Goal: Task Accomplishment & Management: Use online tool/utility

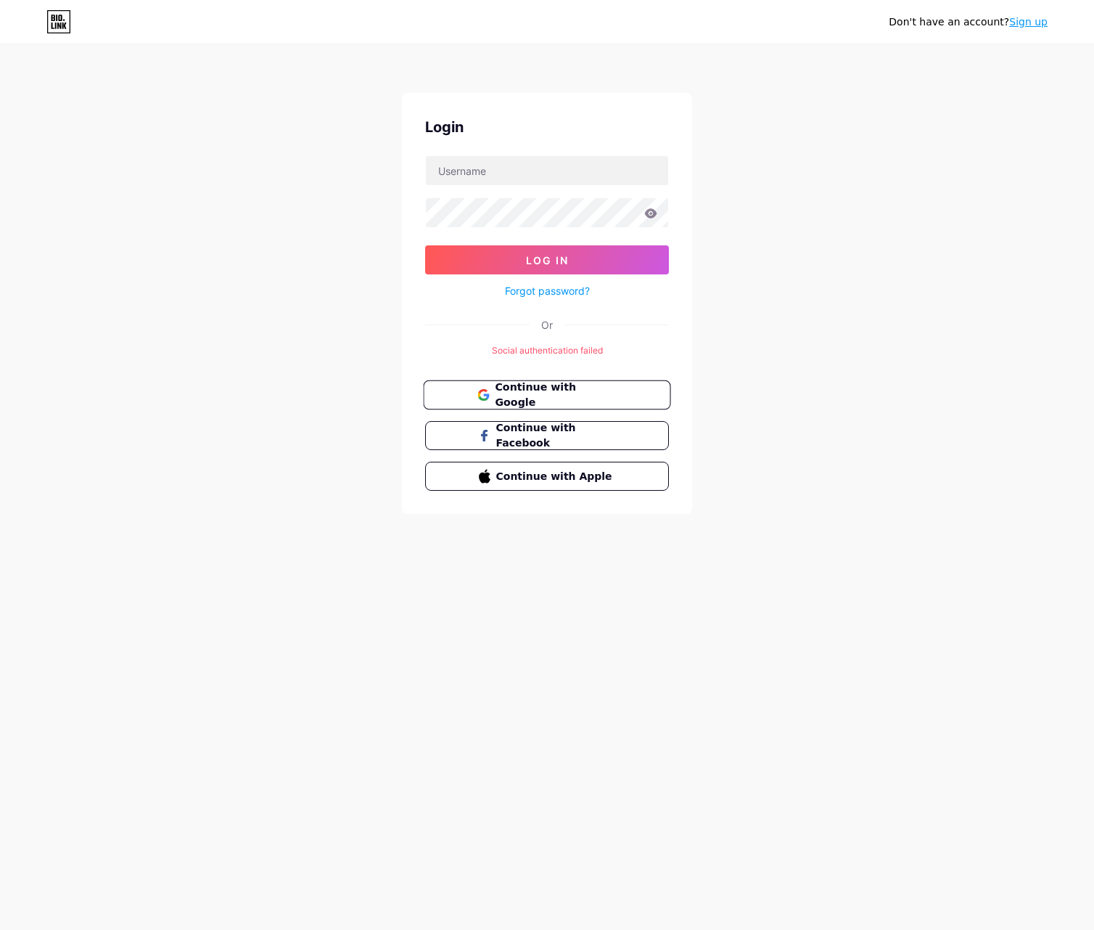
click at [573, 395] on span "Continue with Google" at bounding box center [555, 395] width 121 height 31
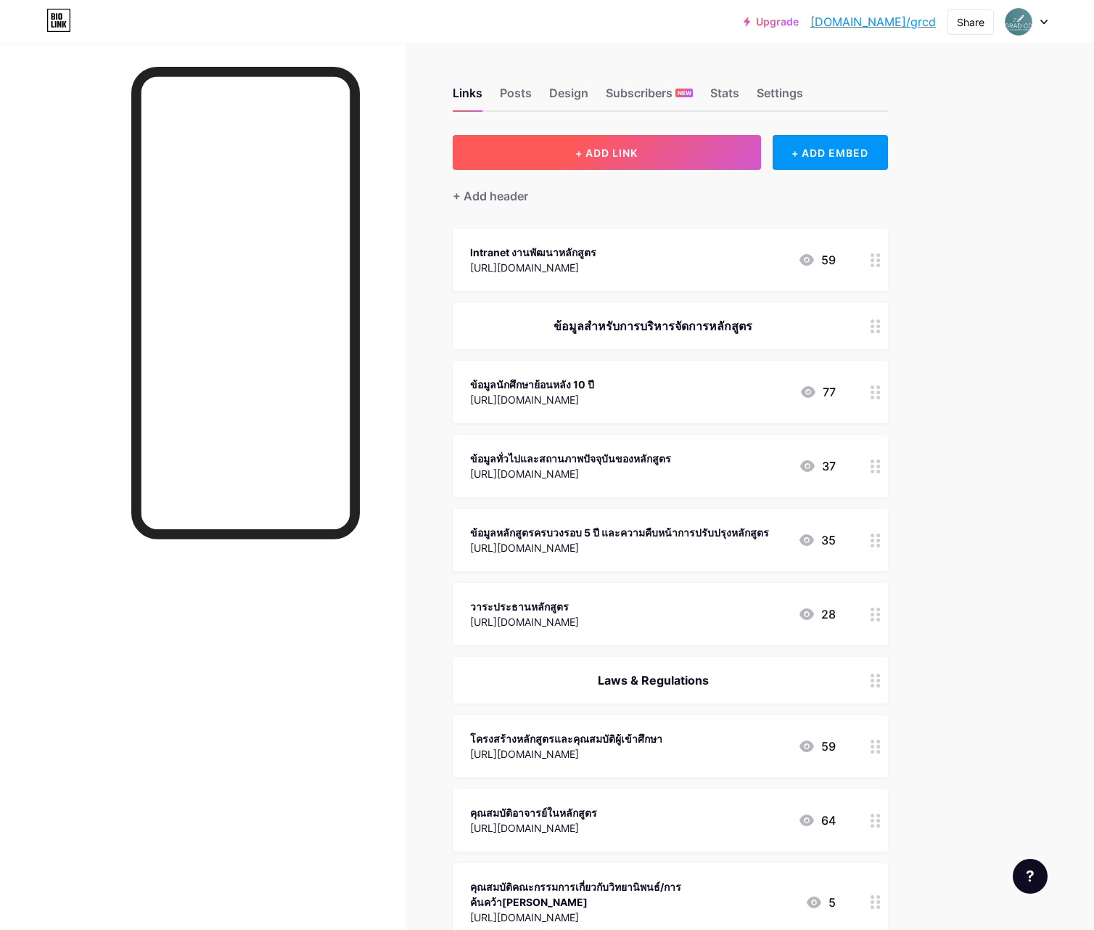
click at [655, 149] on button "+ ADD LINK" at bounding box center [607, 152] width 308 height 35
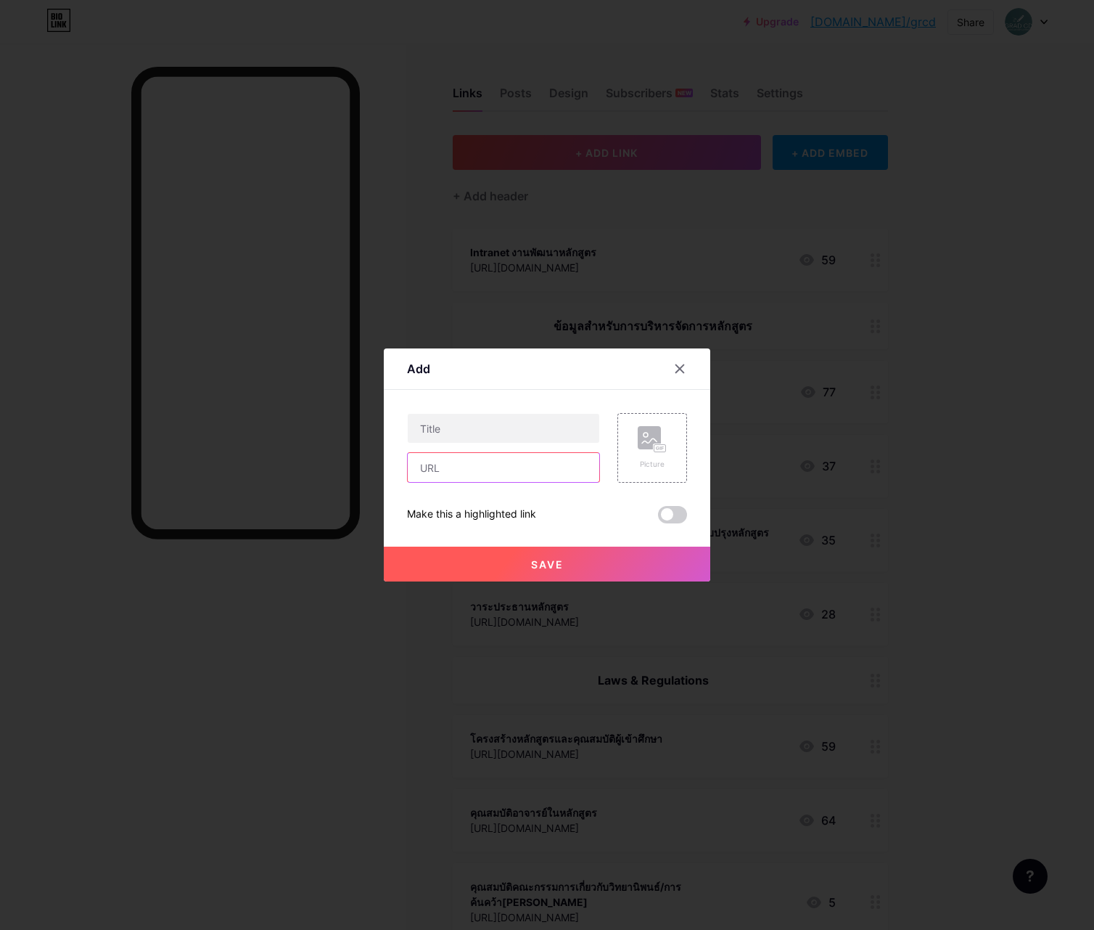
click at [456, 466] on input "text" at bounding box center [504, 467] width 192 height 29
paste input "[URL][DOMAIN_NAME]"
type input "https://drive.google.com/drive/folders/1qOnR3Fr1nUM2HvqiSgpUJb8QA8TWN_kA?usp=sh…"
click at [463, 430] on input "text" at bounding box center [504, 428] width 192 height 29
type input "มม.3-7"
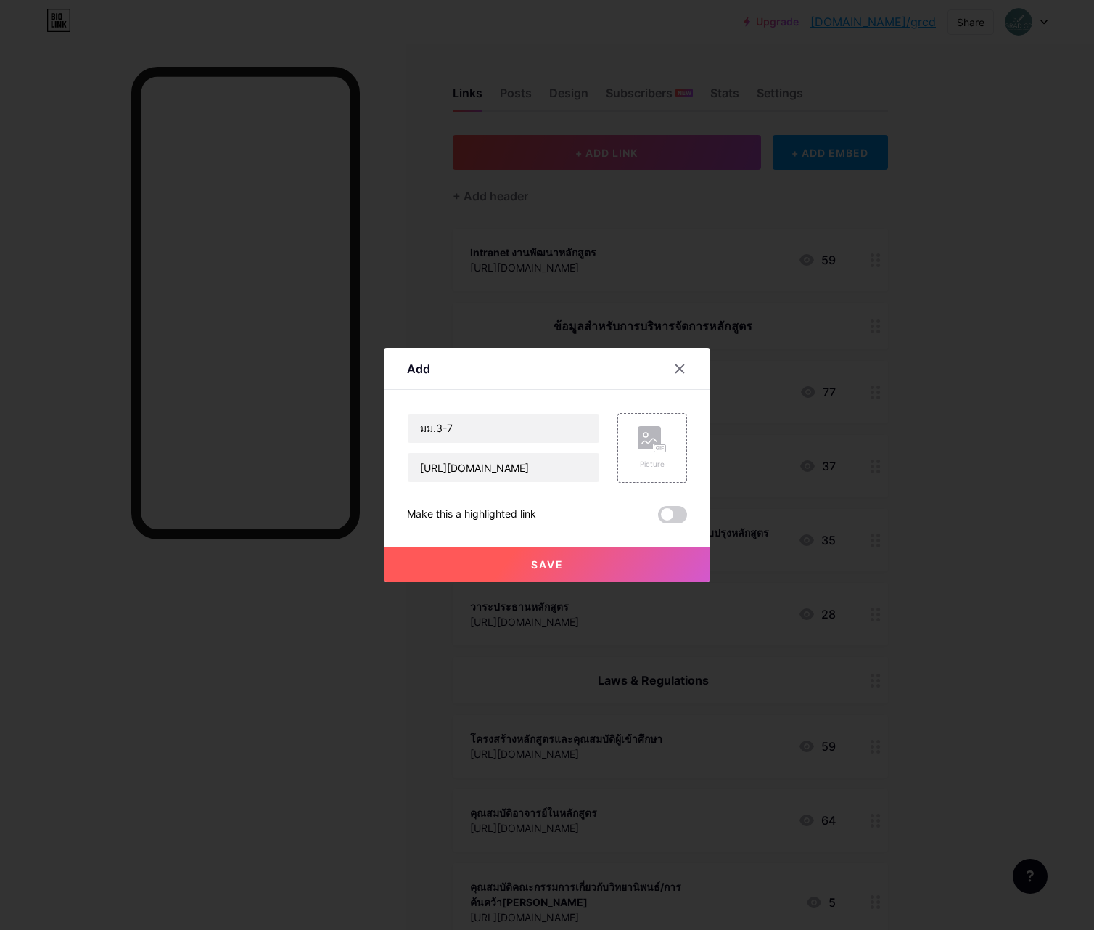
click at [550, 567] on span "Save" at bounding box center [547, 564] width 33 height 12
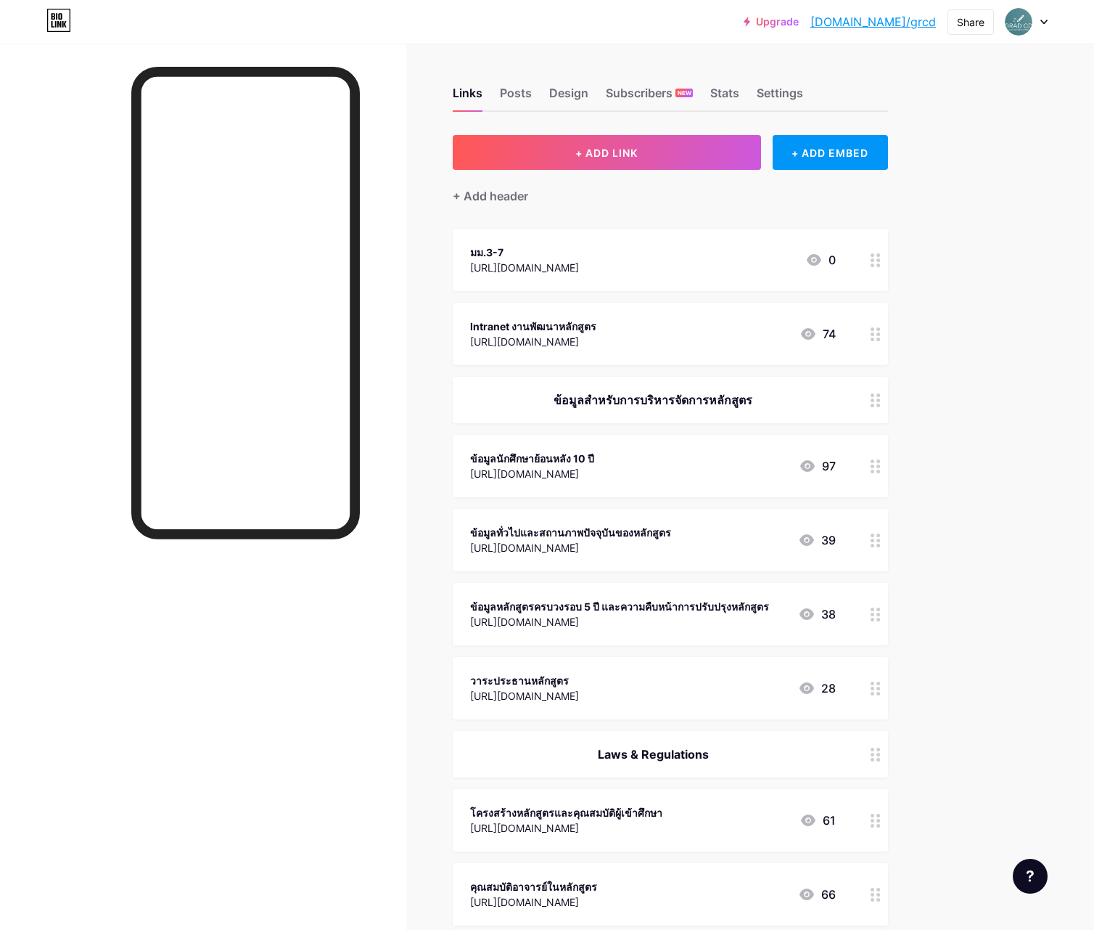
click at [579, 263] on div "https://drive.google.com/drive/folders/1qOnR3Fr1nUM2HvqiSgpUJb8QA8TWN_kA?usp=sh…" at bounding box center [524, 267] width 109 height 15
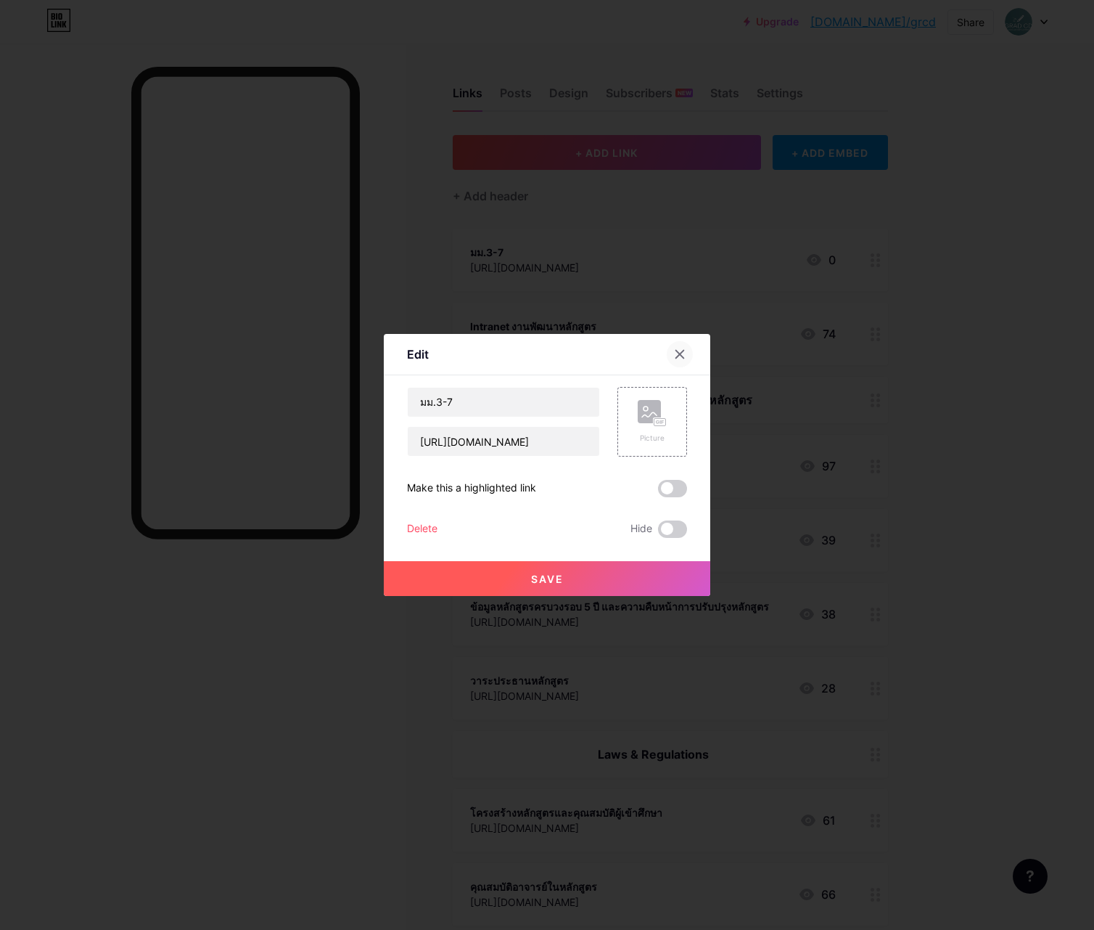
click at [676, 348] on div at bounding box center [680, 354] width 26 height 26
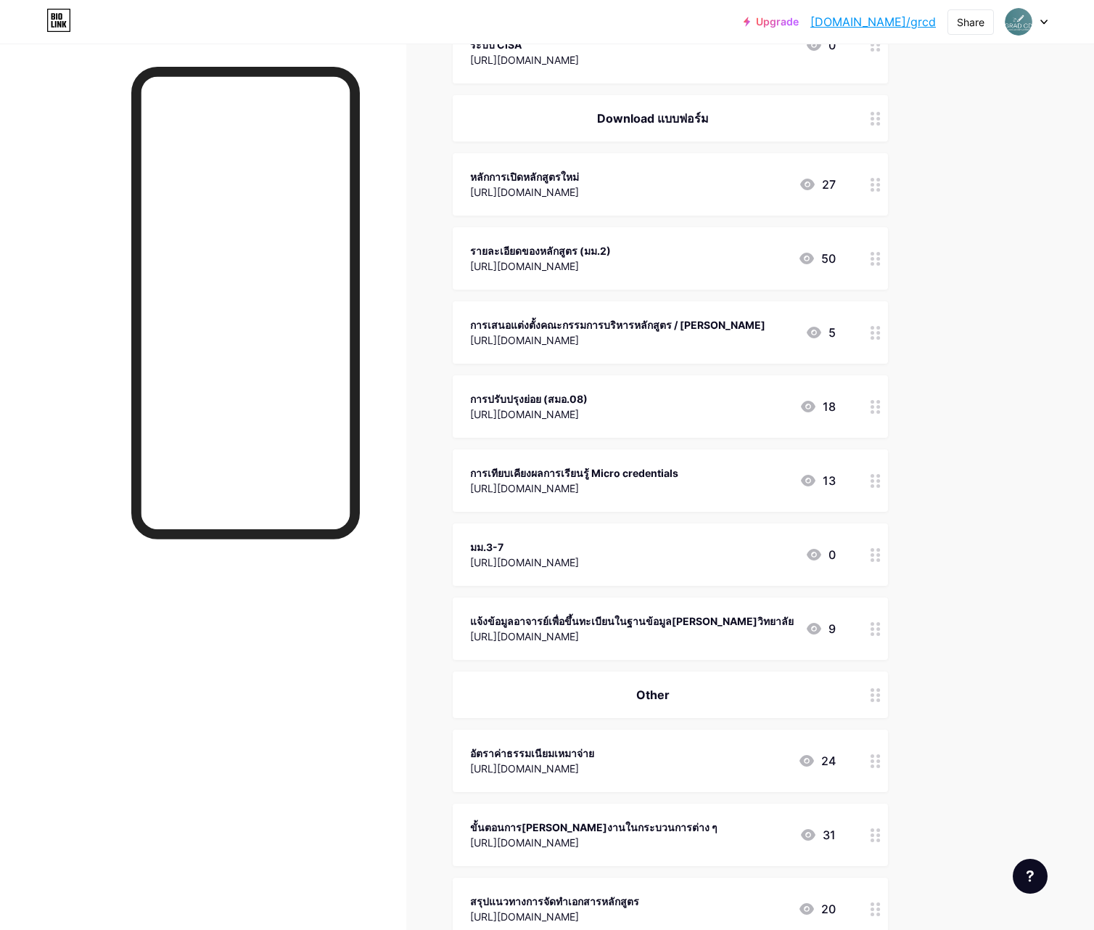
scroll to position [2099, 0]
drag, startPoint x: 874, startPoint y: 524, endPoint x: 898, endPoint y: 570, distance: 51.6
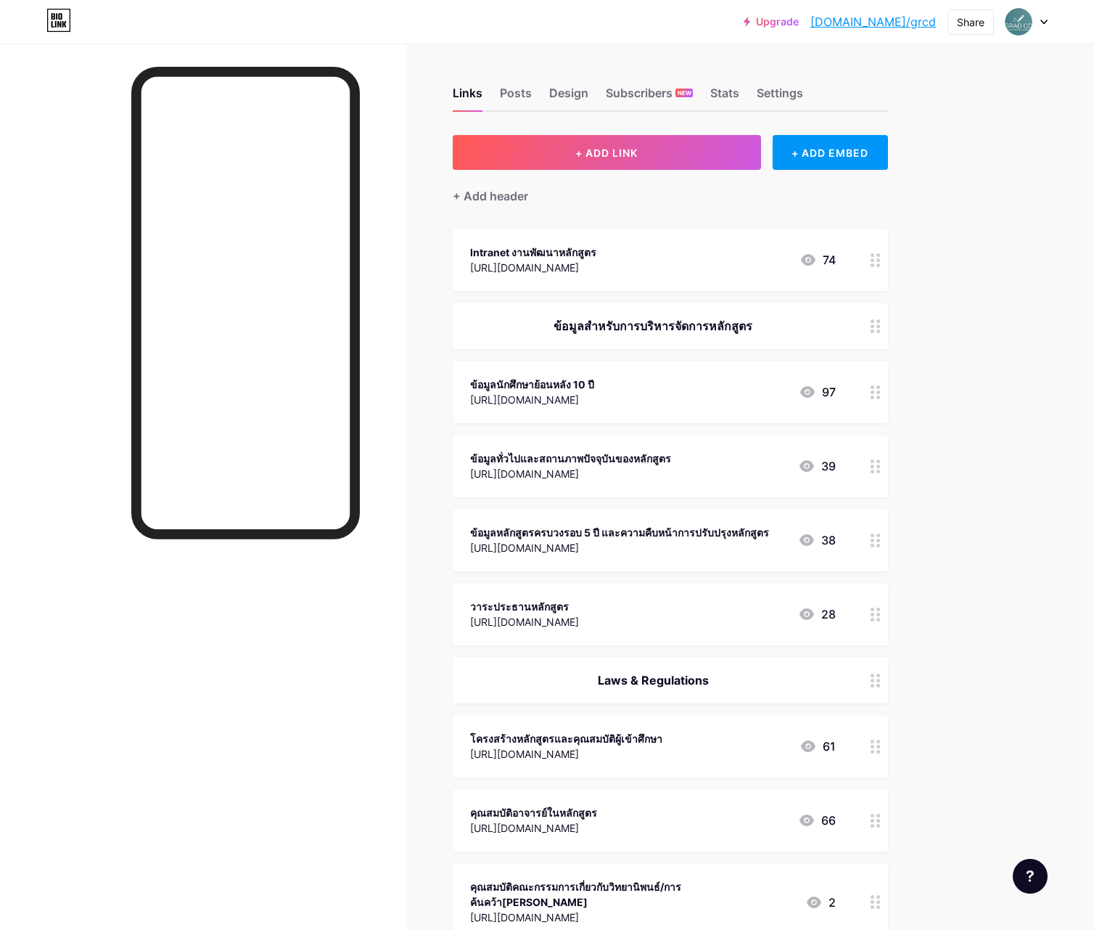
scroll to position [0, 0]
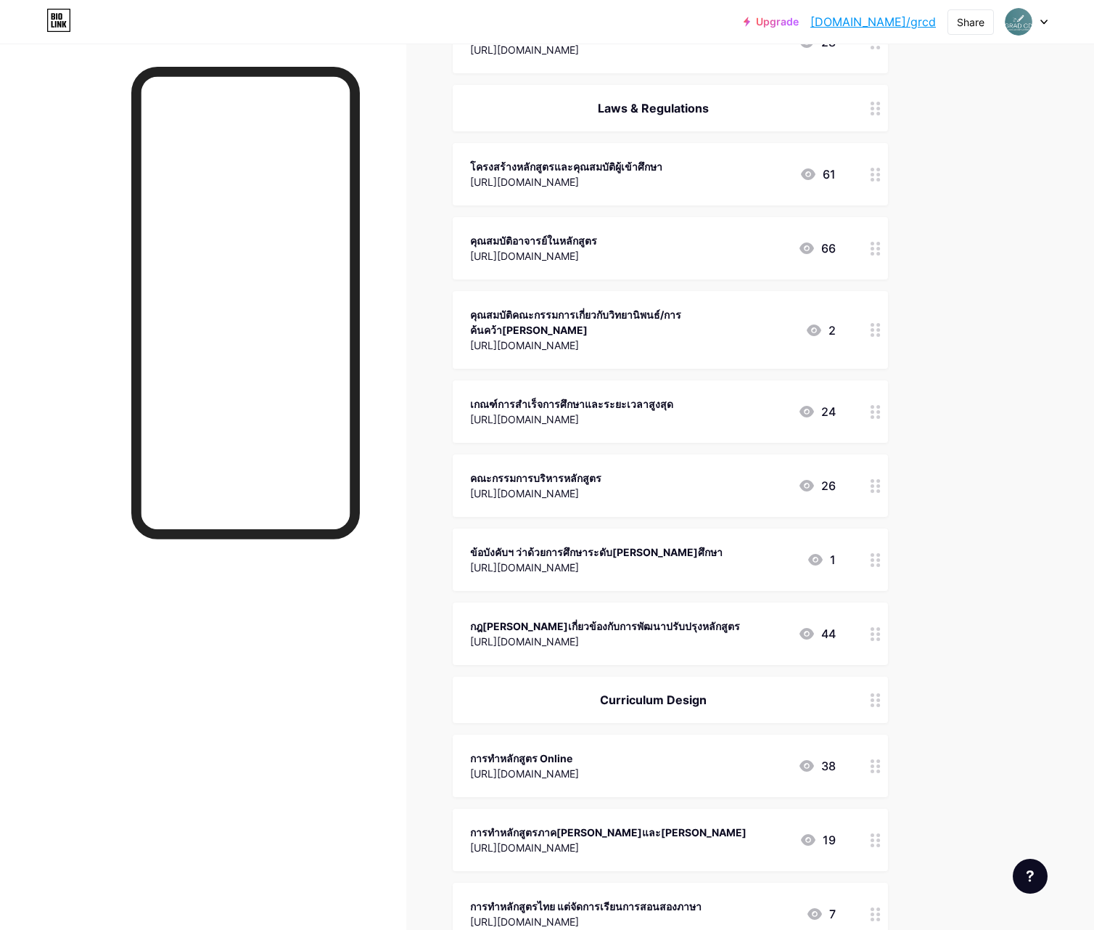
scroll to position [569, 0]
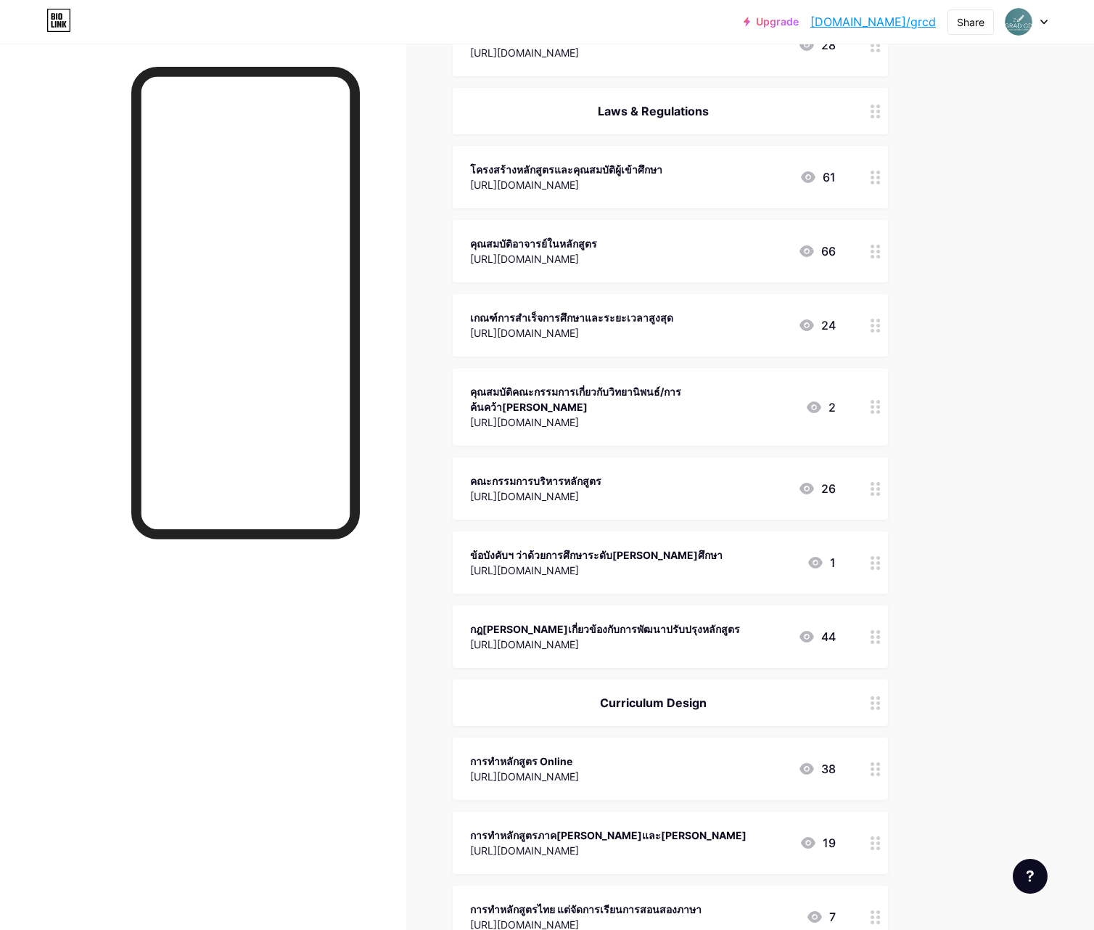
drag, startPoint x: 871, startPoint y: 470, endPoint x: 867, endPoint y: 407, distance: 62.5
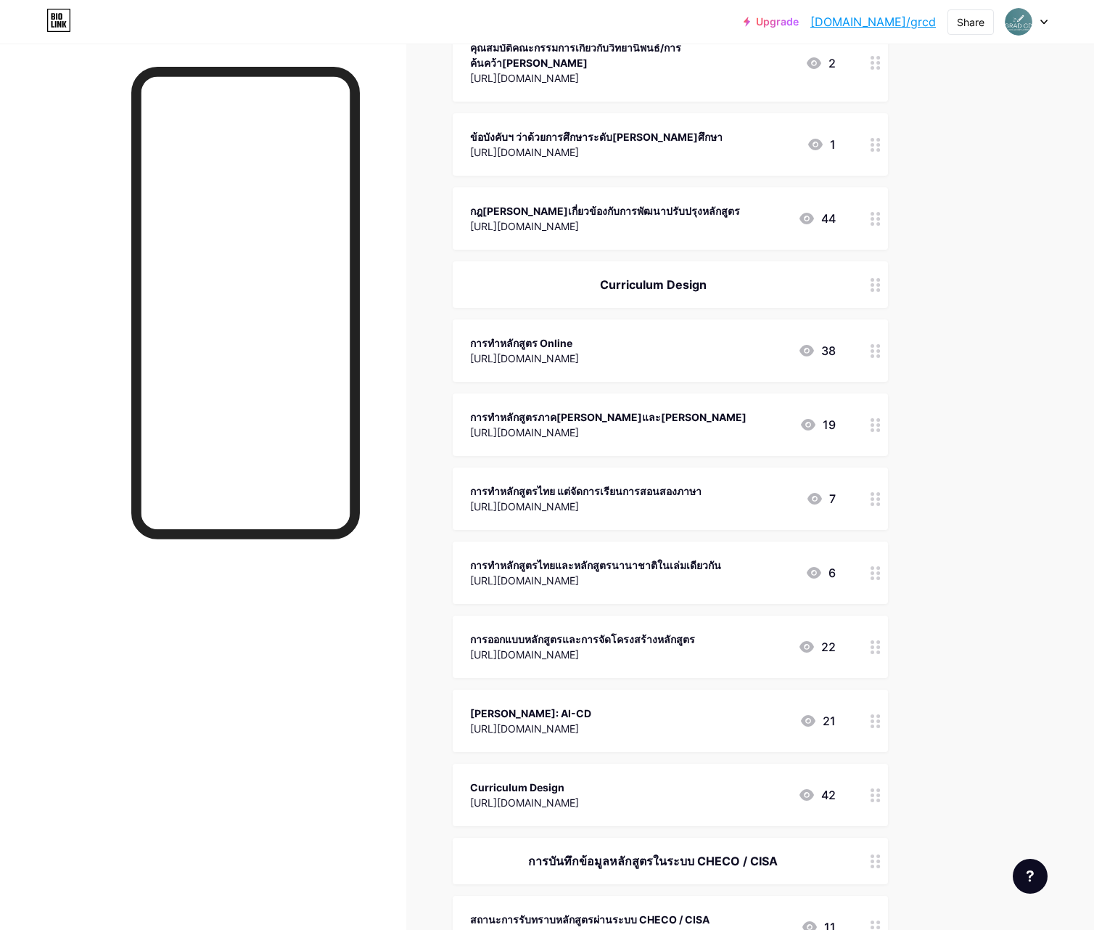
scroll to position [988, 0]
drag, startPoint x: 874, startPoint y: 704, endPoint x: 866, endPoint y: 516, distance: 188.1
click at [866, 516] on span "Intranet งานพัฒนาหลักสูตร https://grad-cd.my.canva.site/cd 74 ข้อมูลสำหรับการบร…" at bounding box center [670, 868] width 435 height 3254
click at [976, 599] on div "Upgrade bio.link/grcd bio.link/grcd Share Switch accounts งานพัฒนาหลักสูตร บัณฑ…" at bounding box center [547, 903] width 1094 height 3782
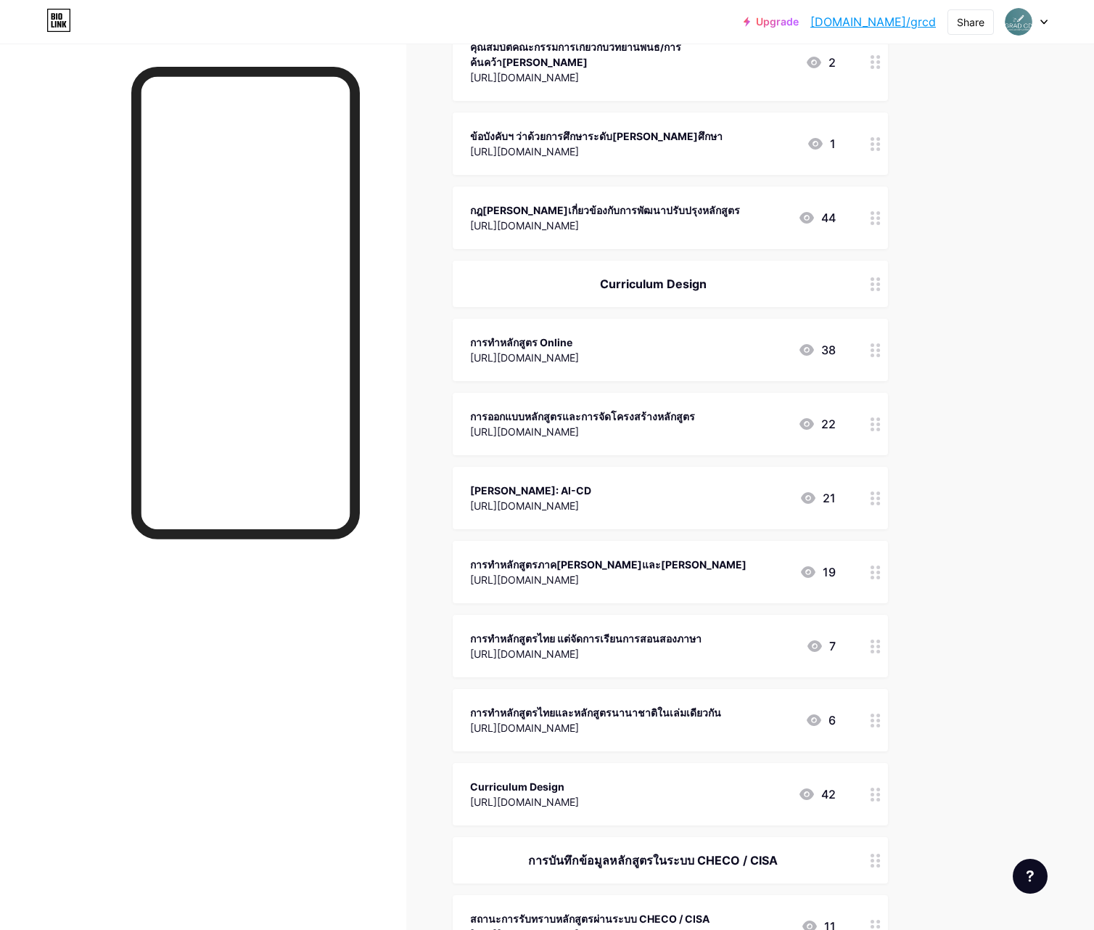
click at [934, 561] on div "Links Posts Design Subscribers NEW Stats Settings + ADD LINK + ADD EMBED + Add …" at bounding box center [474, 925] width 949 height 3739
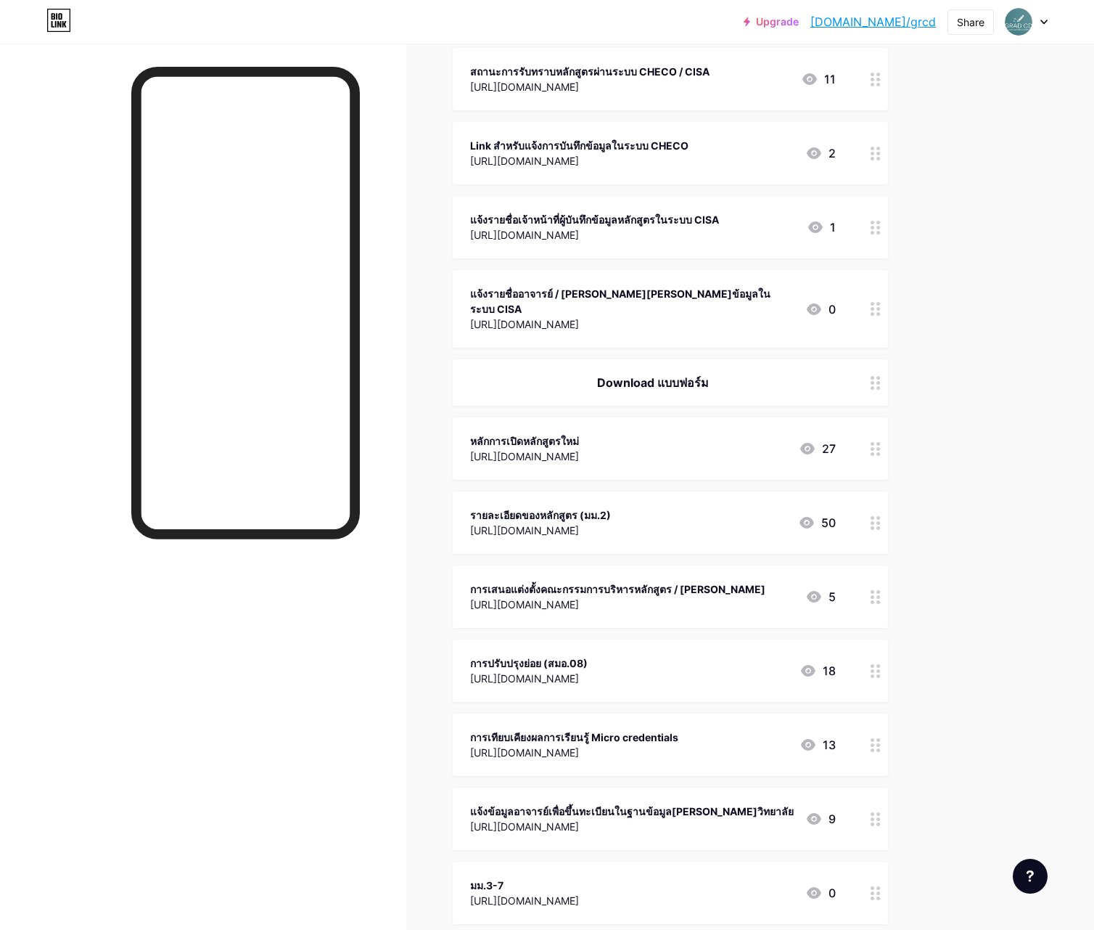
scroll to position [1835, 0]
drag, startPoint x: 872, startPoint y: 643, endPoint x: 877, endPoint y: 585, distance: 58.2
click at [872, 580] on span "Intranet งานพัฒนาหลักสูตร https://grad-cd.my.canva.site/cd 74 ข้อมูลสำหรับการบร…" at bounding box center [670, 20] width 435 height 3254
click at [909, 599] on div "Links Posts Design Subscribers NEW Stats Settings + ADD LINK + ADD EMBED + Add …" at bounding box center [474, 77] width 949 height 3739
drag, startPoint x: 872, startPoint y: 714, endPoint x: 873, endPoint y: 633, distance: 81.3
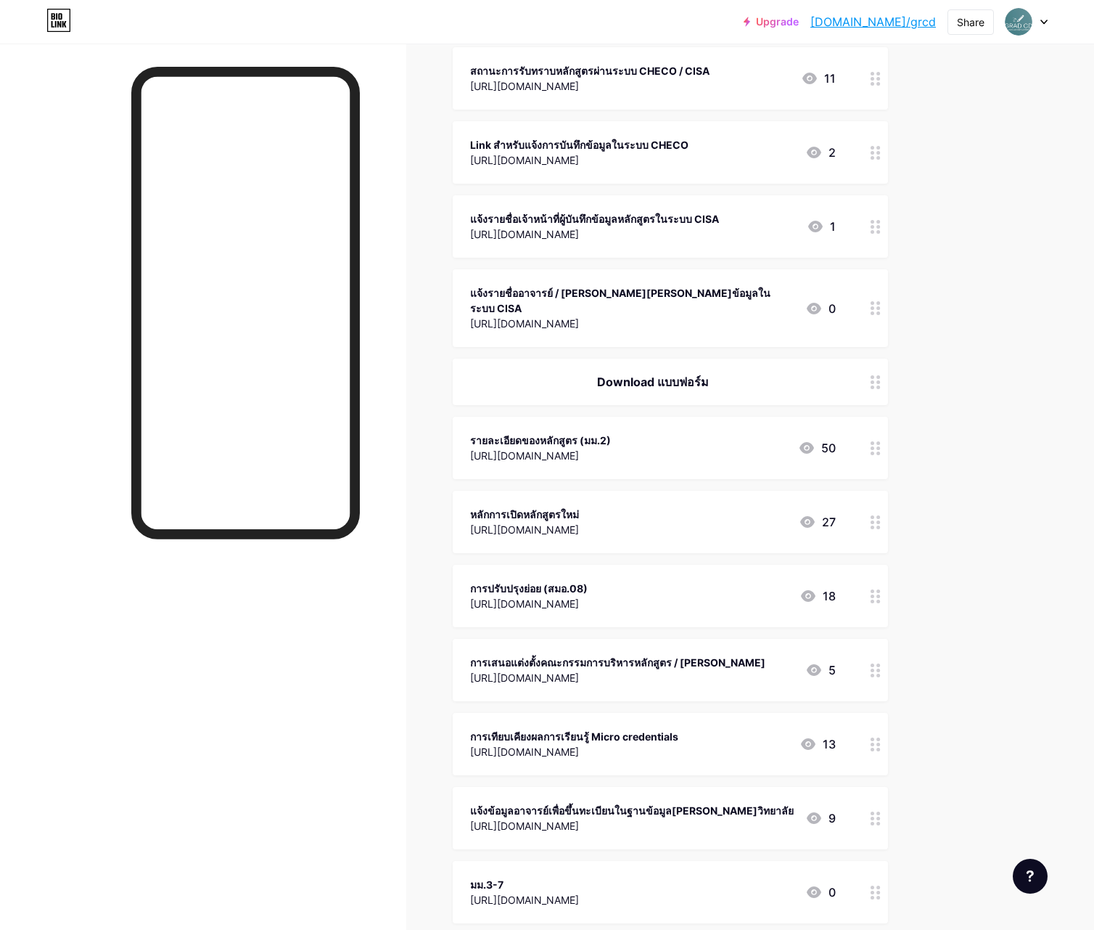
click at [873, 631] on span "Intranet งานพัฒนาหลักสูตร https://grad-cd.my.canva.site/cd 74 ข้อมูลสำหรับการบร…" at bounding box center [670, 20] width 435 height 3254
click at [873, 747] on circle at bounding box center [873, 749] width 4 height 4
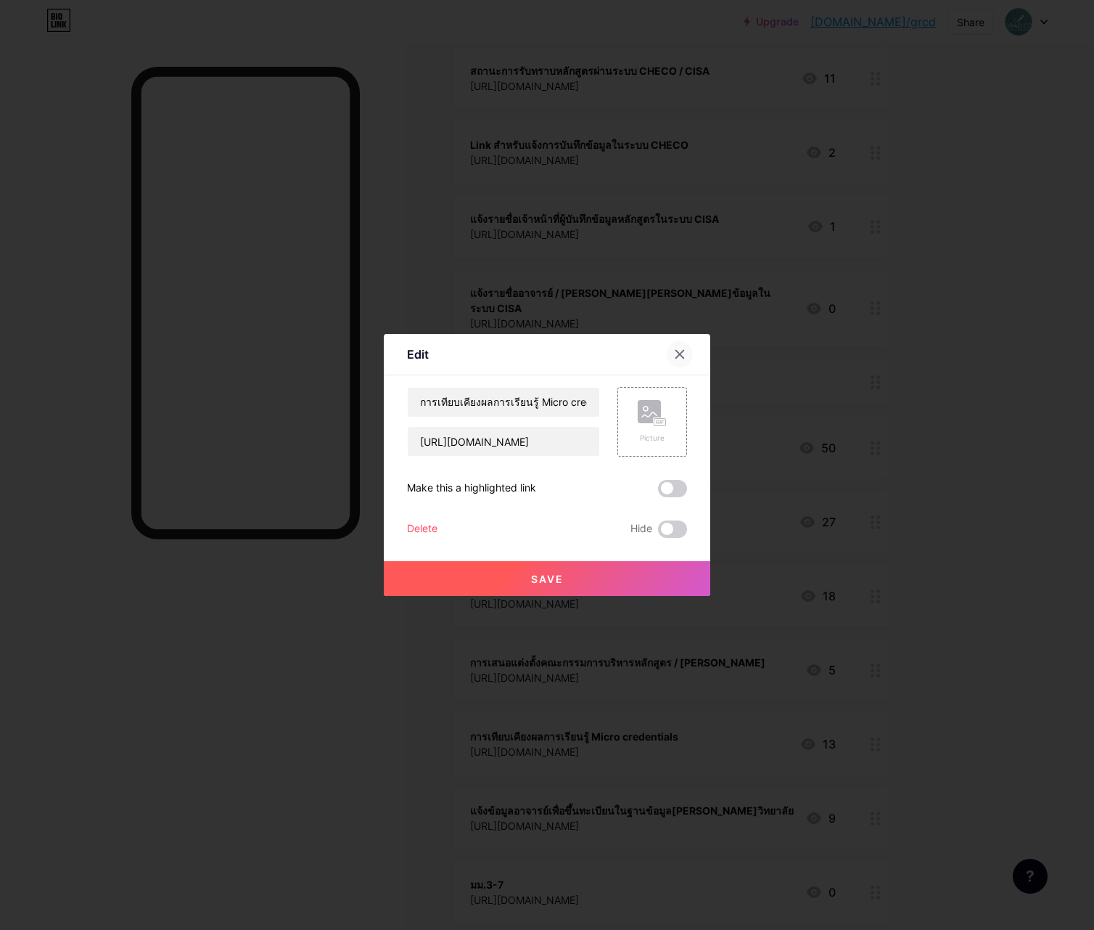
click at [688, 351] on div at bounding box center [680, 354] width 26 height 26
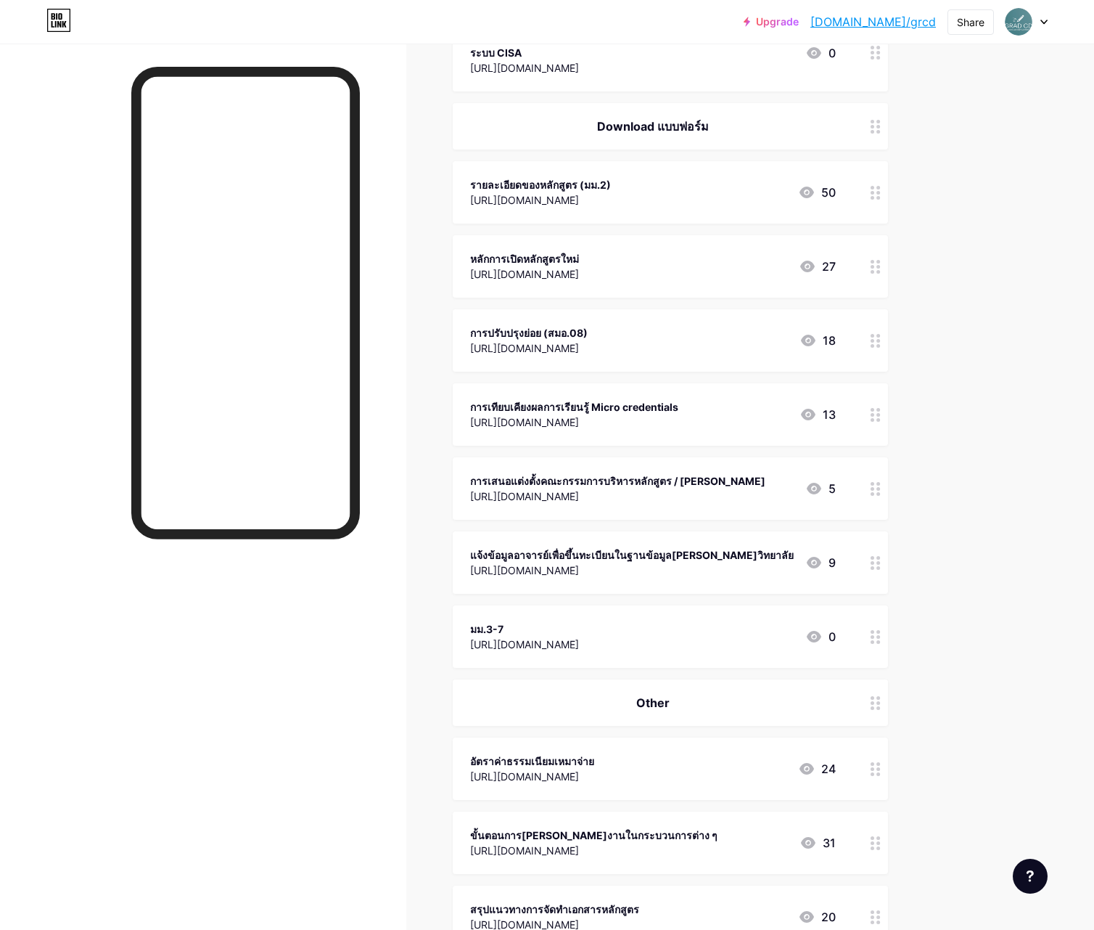
scroll to position [2088, 0]
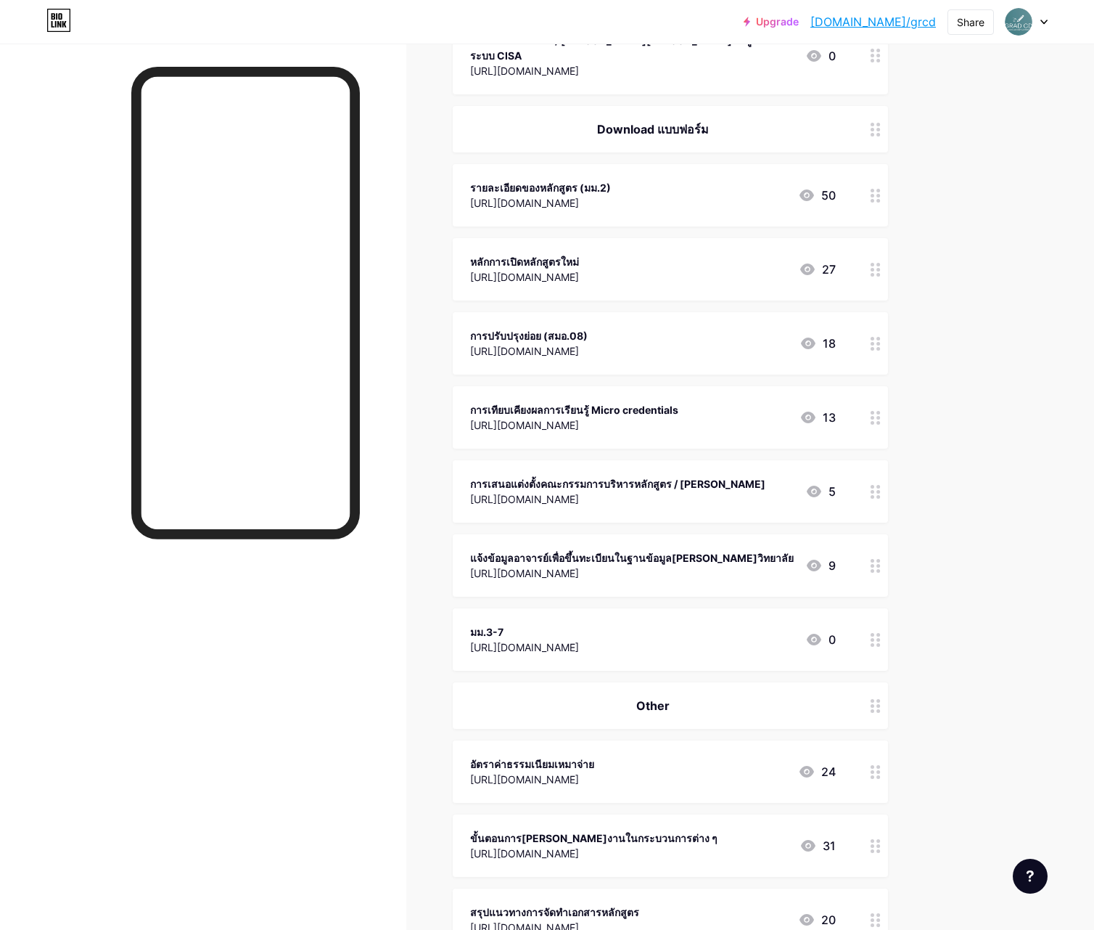
drag, startPoint x: 874, startPoint y: 536, endPoint x: 872, endPoint y: 497, distance: 39.2
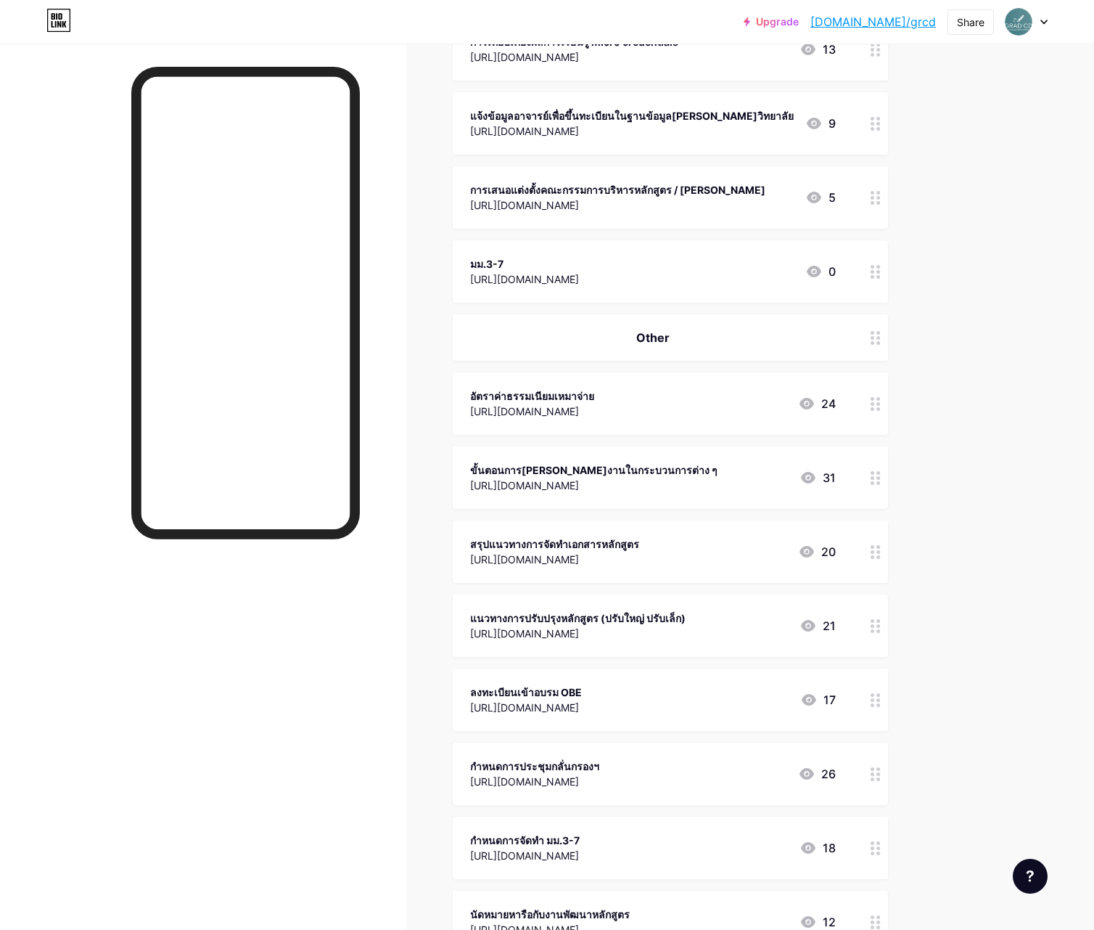
scroll to position [2451, 0]
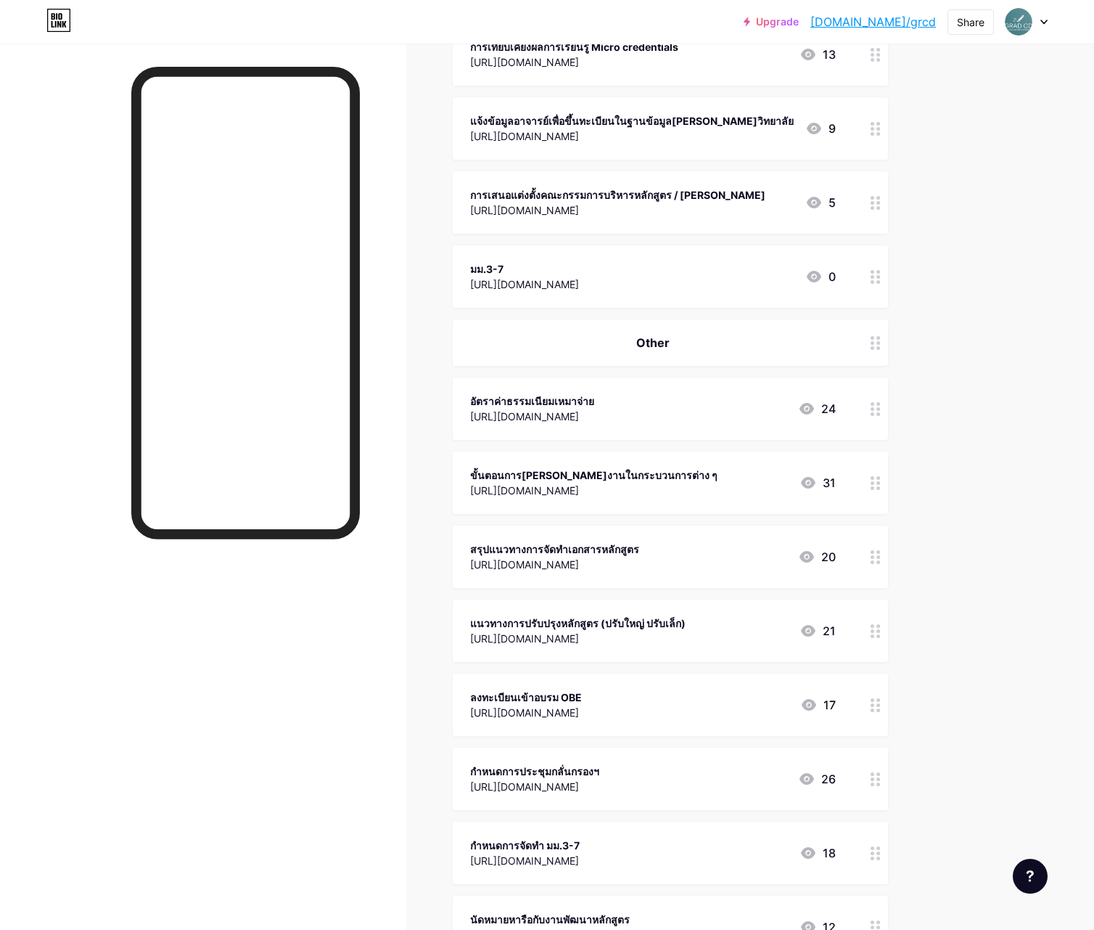
drag, startPoint x: 868, startPoint y: 450, endPoint x: 866, endPoint y: 404, distance: 45.8
drag, startPoint x: 873, startPoint y: 750, endPoint x: 869, endPoint y: 658, distance: 92.3
drag, startPoint x: 905, startPoint y: 693, endPoint x: 884, endPoint y: 718, distance: 32.4
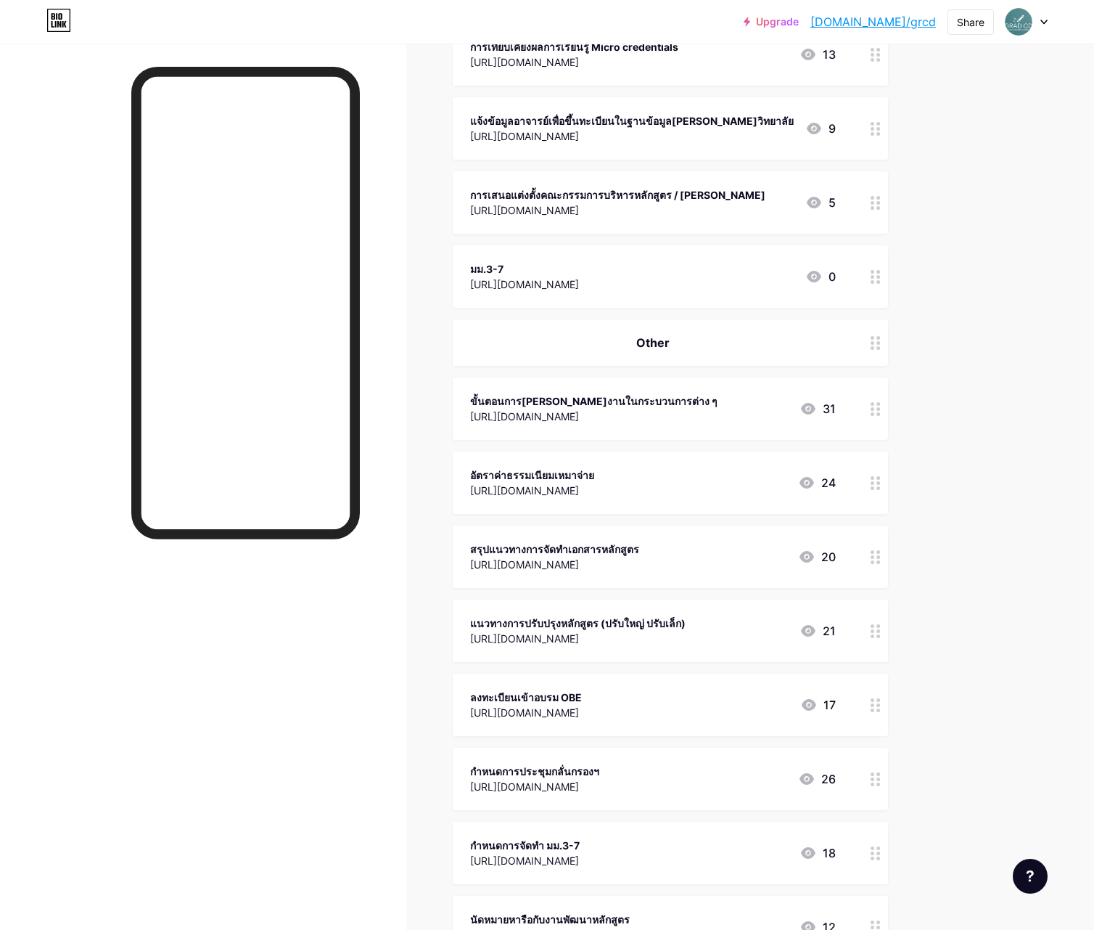
drag, startPoint x: 872, startPoint y: 673, endPoint x: 893, endPoint y: 647, distance: 33.1
drag, startPoint x: 895, startPoint y: 664, endPoint x: 886, endPoint y: 668, distance: 10.4
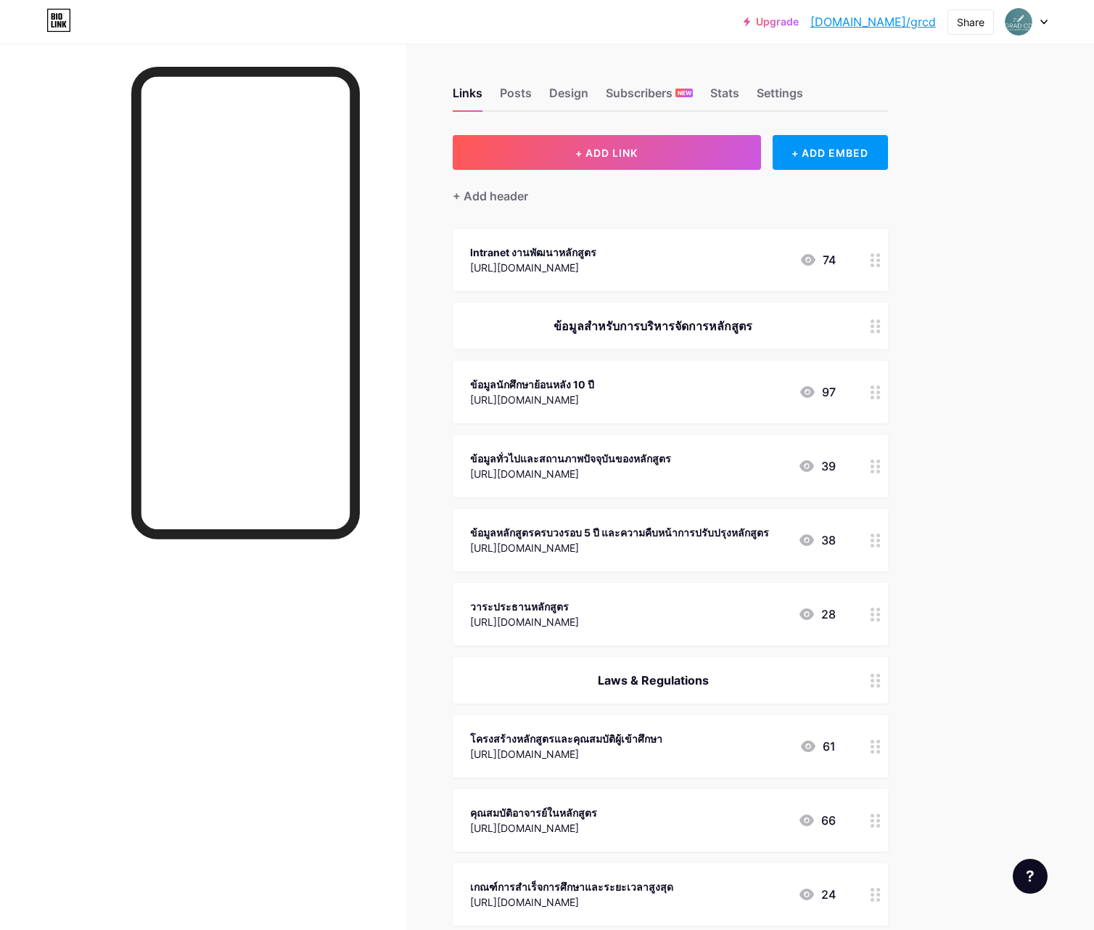
scroll to position [0, 0]
